Goal: Transaction & Acquisition: Purchase product/service

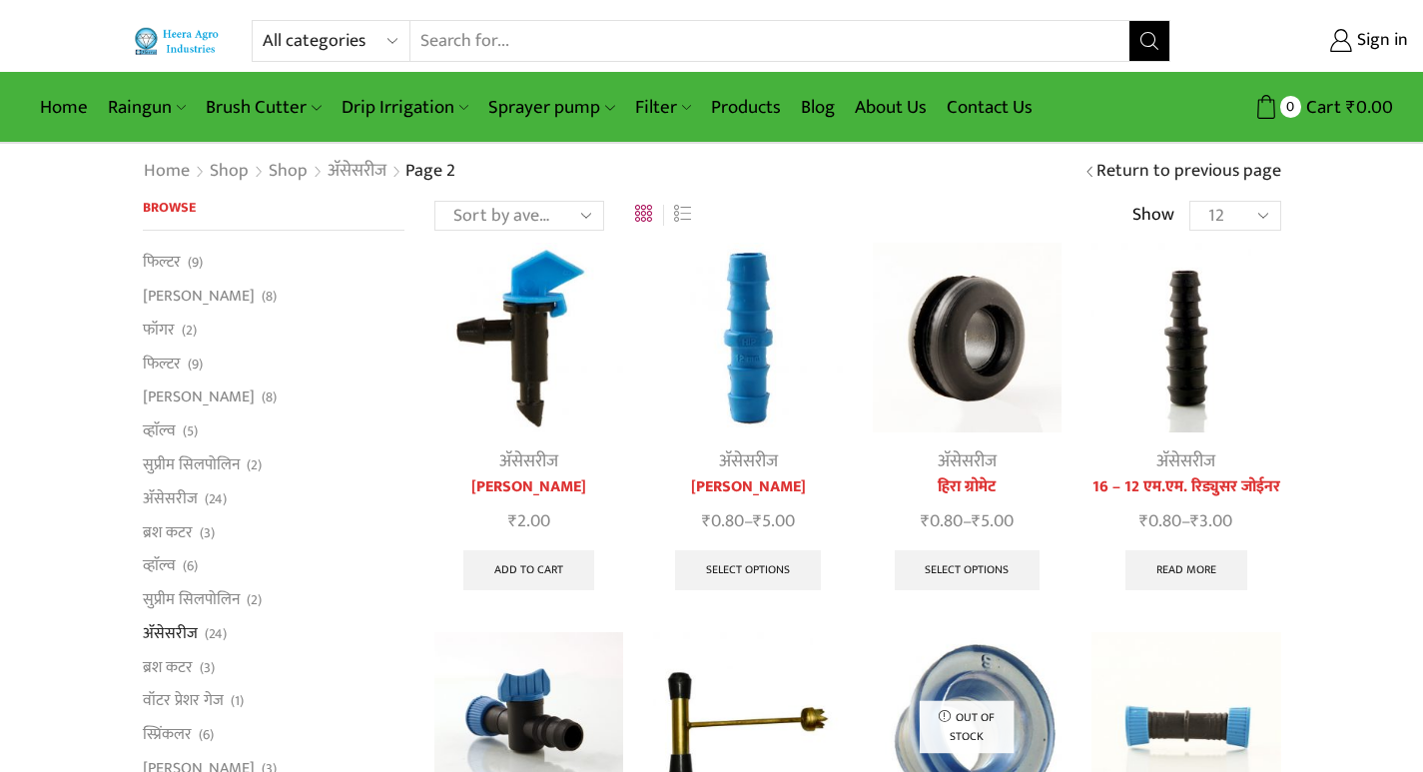
click at [340, 37] on select "All categories Accessories Air Release Valve Brush Cutter Domestic Use Drip Irr…" at bounding box center [336, 41] width 147 height 40
click at [523, 45] on input "Search input" at bounding box center [770, 41] width 720 height 40
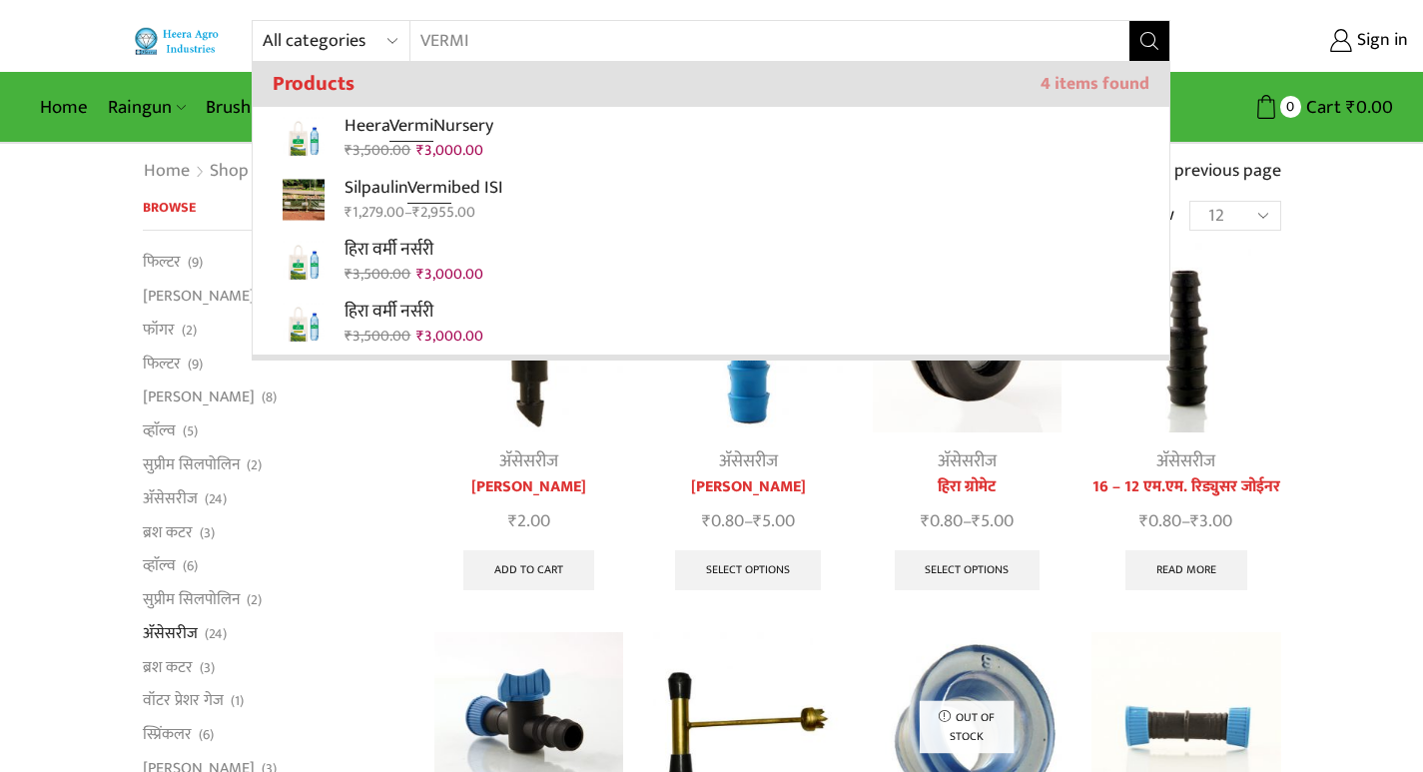
type input "VERMI"
click at [1130, 21] on button "Search" at bounding box center [1150, 41] width 40 height 40
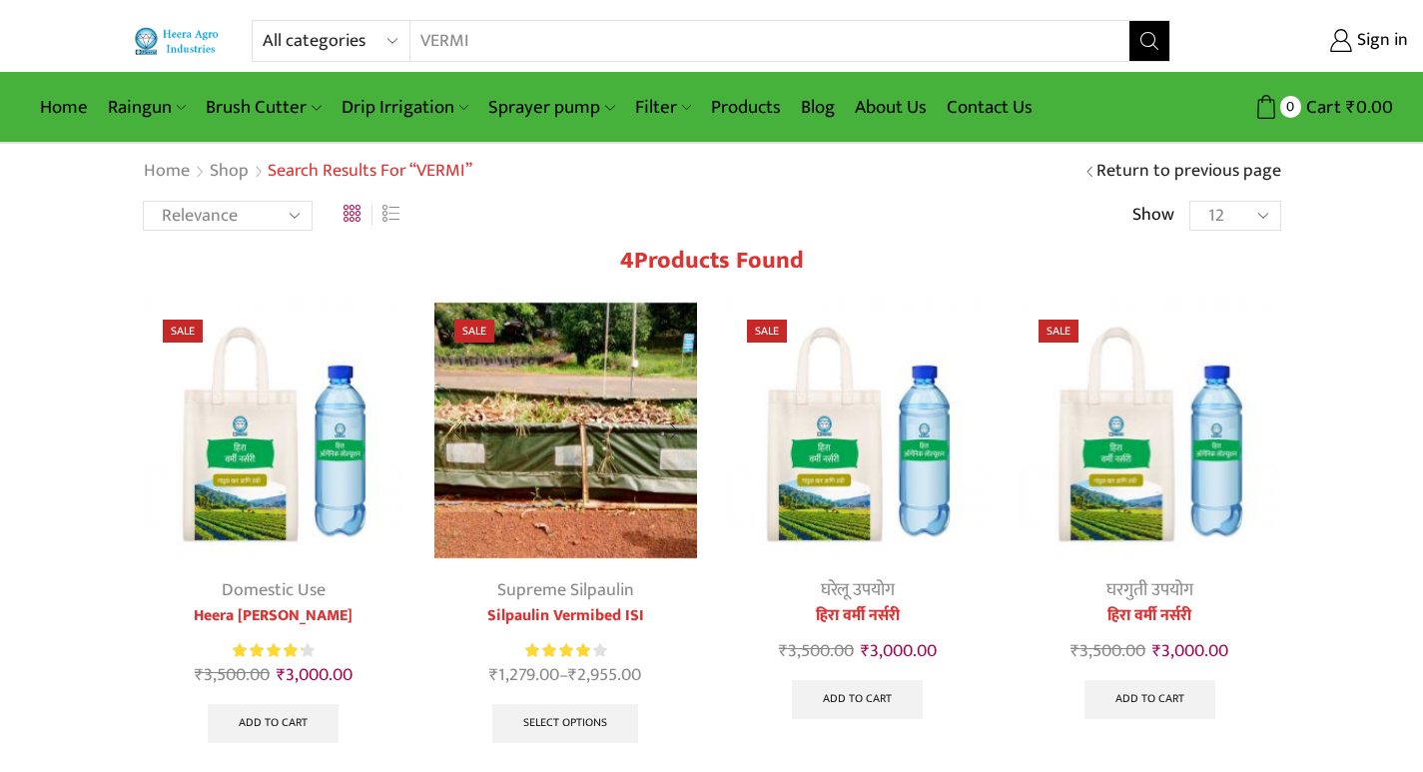
click at [516, 452] on img at bounding box center [565, 431] width 263 height 263
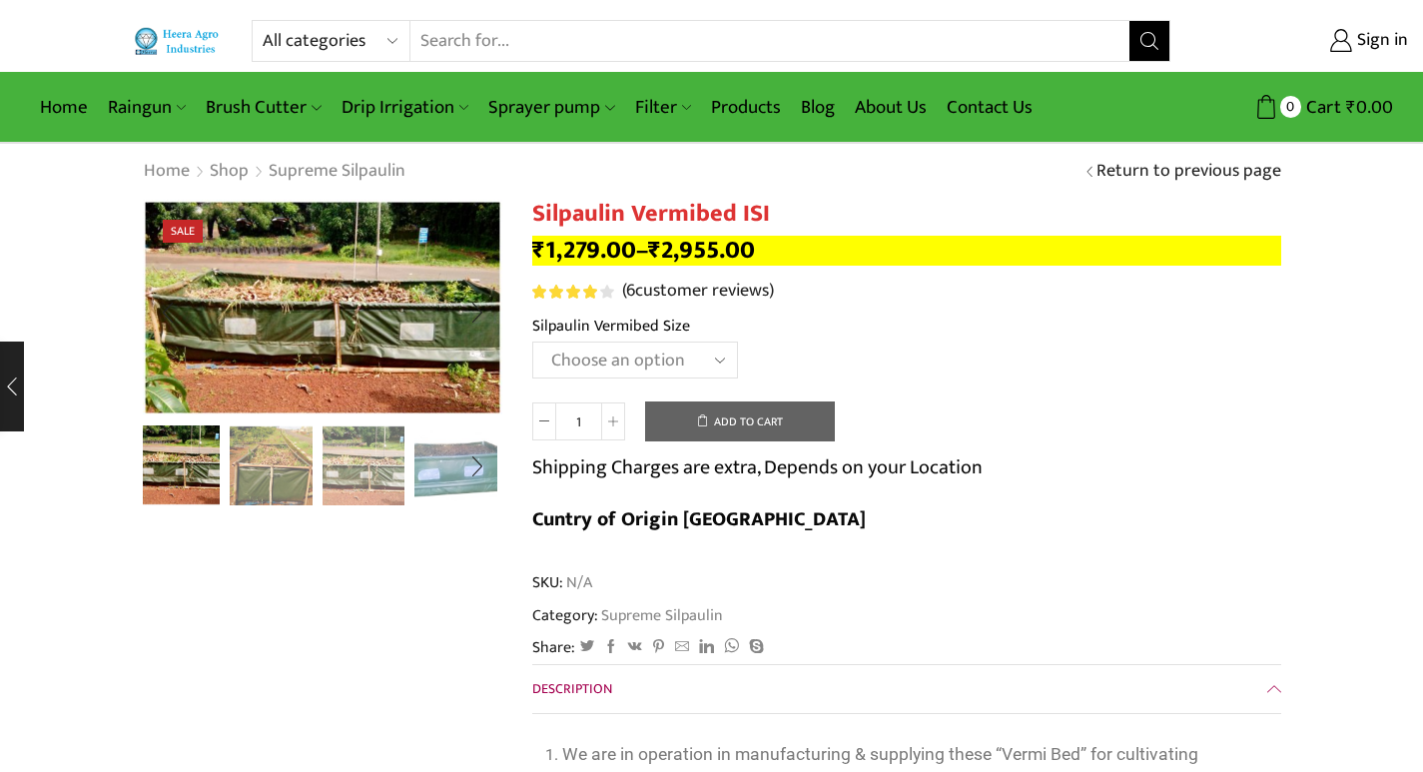
click at [435, 460] on img "4 / 5" at bounding box center [455, 463] width 83 height 83
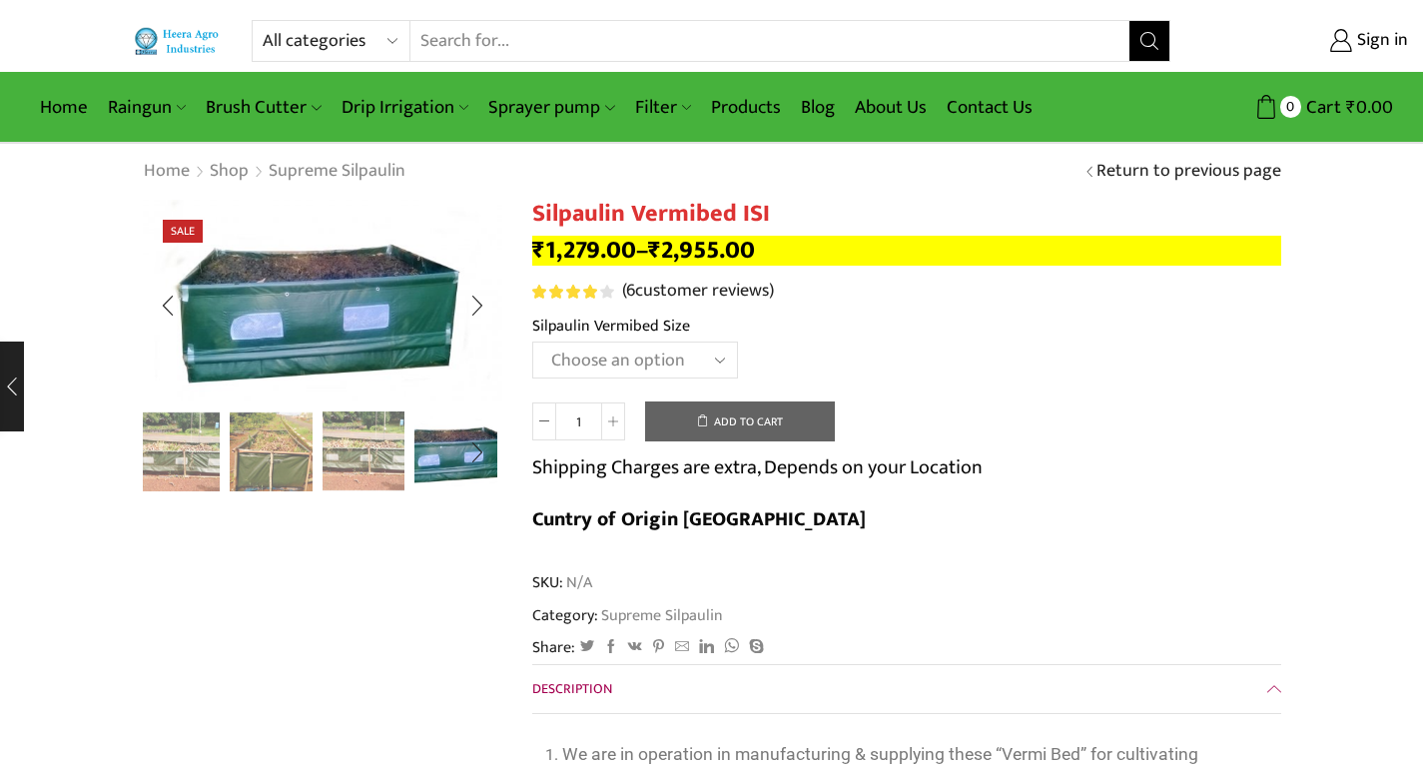
click at [348, 471] on img "3 / 5" at bounding box center [364, 449] width 83 height 83
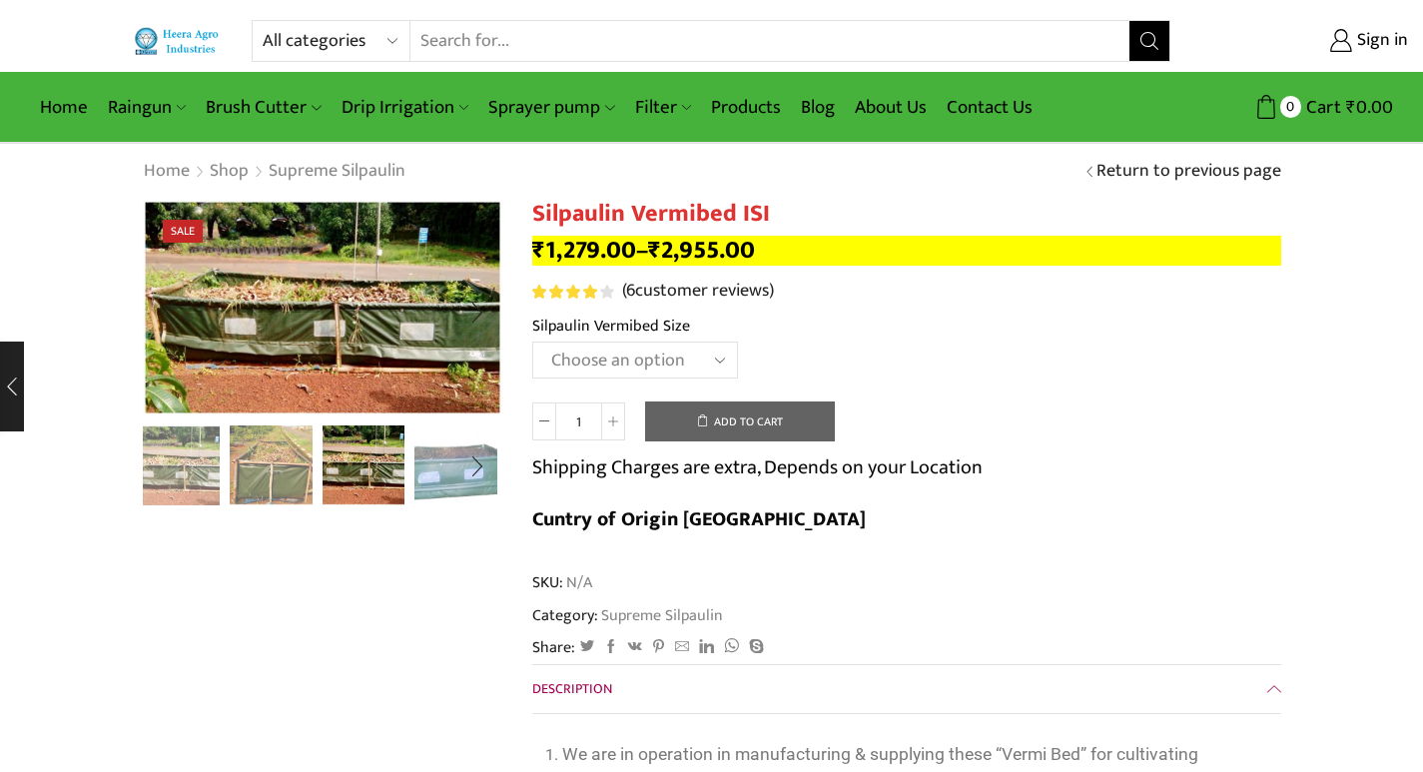
click at [272, 459] on img "2 / 5" at bounding box center [271, 463] width 83 height 83
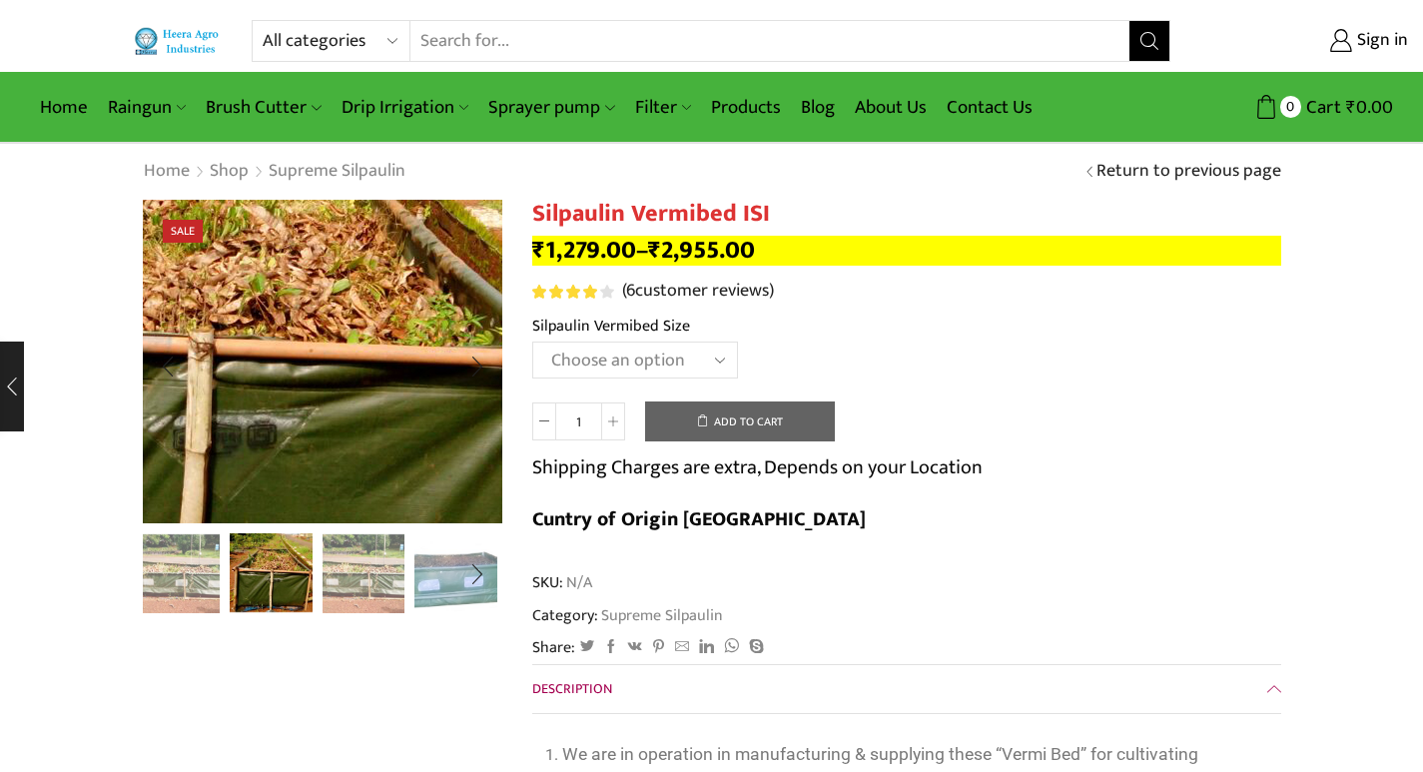
click at [210, 369] on img "2 / 5" at bounding box center [193, 352] width 853 height 767
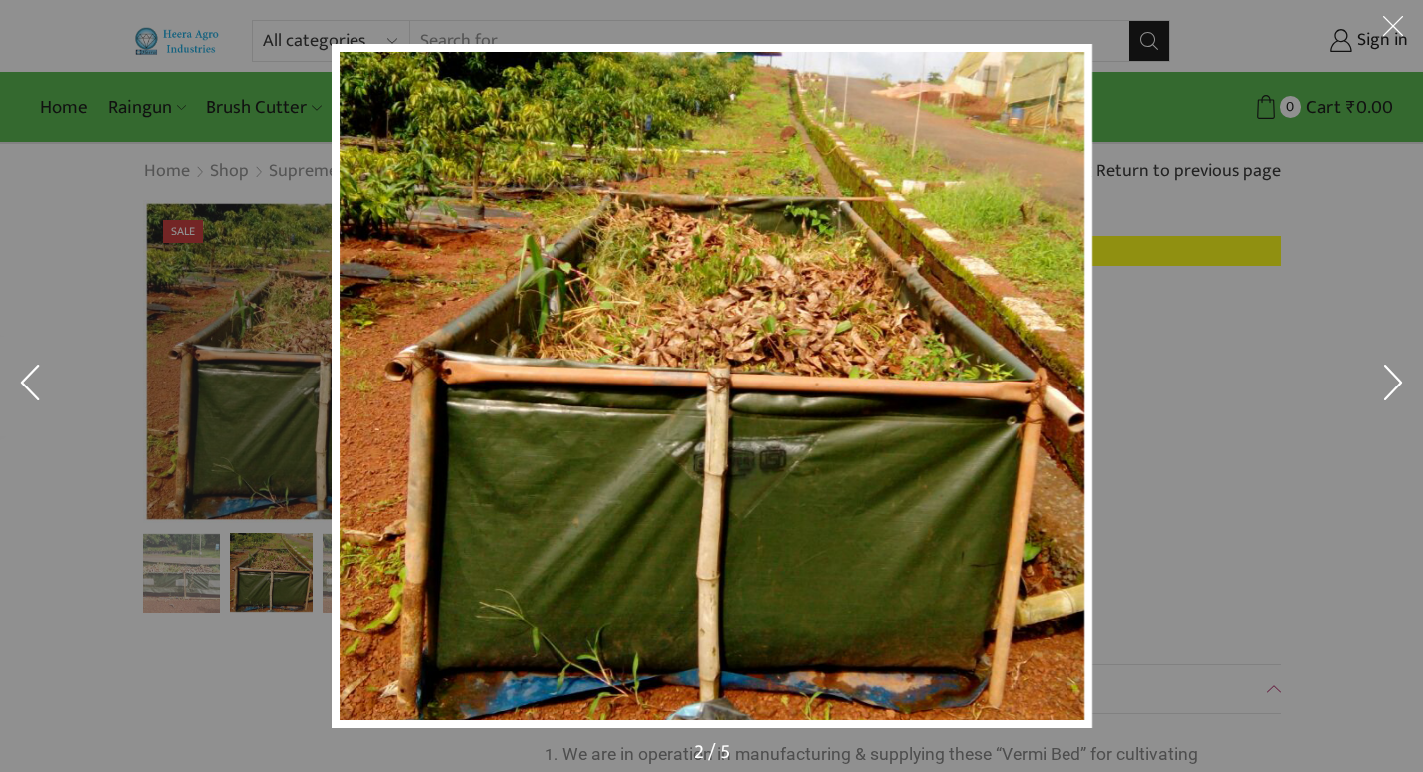
click at [154, 345] on div at bounding box center [711, 386] width 1423 height 772
